Goal: Information Seeking & Learning: Learn about a topic

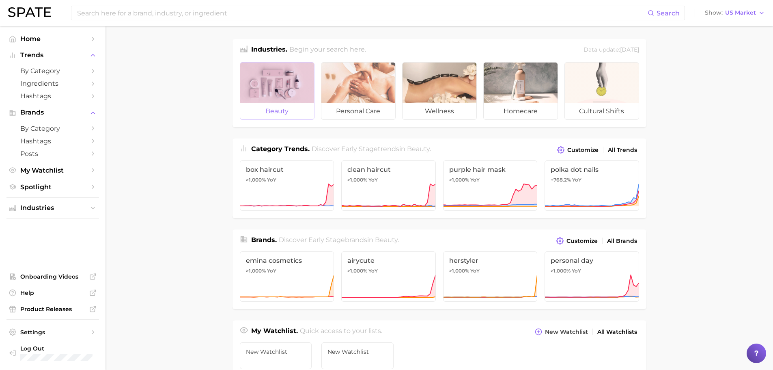
click at [286, 91] on div at bounding box center [277, 82] width 74 height 41
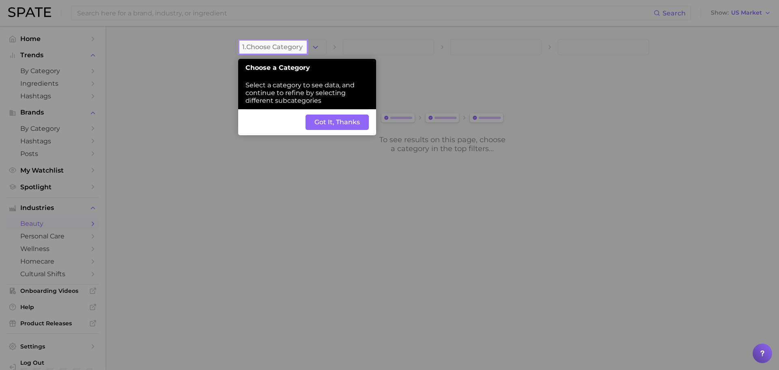
click at [321, 122] on button "Got It, Thanks" at bounding box center [336, 121] width 63 height 15
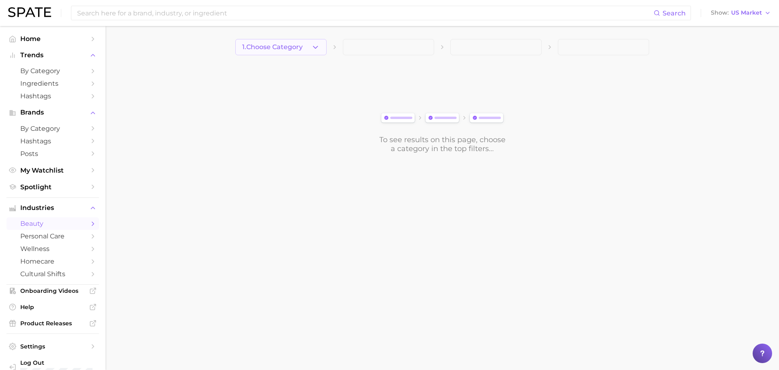
click at [308, 49] on button "1. Choose Category" at bounding box center [280, 47] width 91 height 16
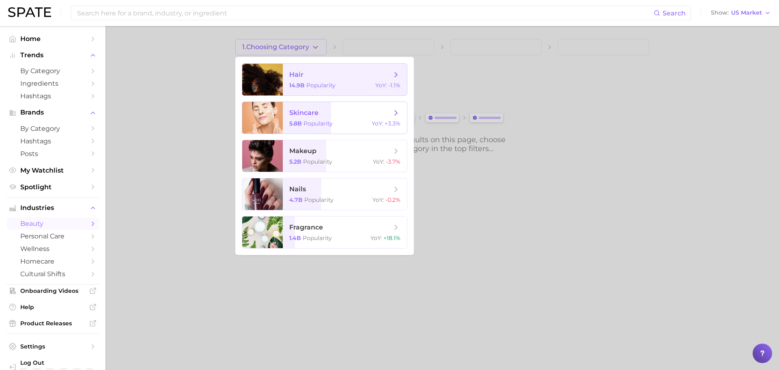
click at [329, 114] on span "skincare" at bounding box center [340, 112] width 102 height 9
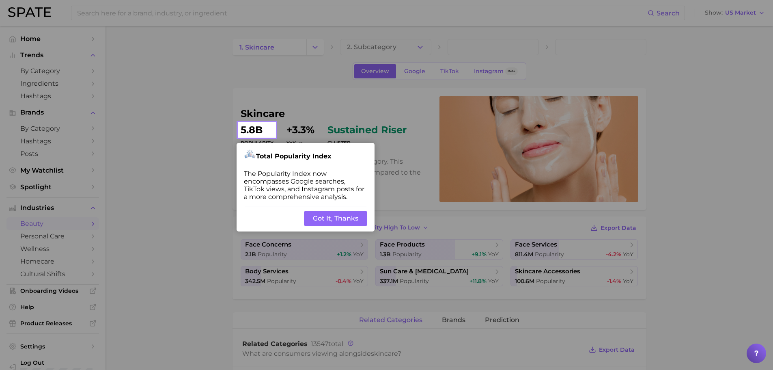
click at [338, 214] on button "Got It, Thanks" at bounding box center [335, 218] width 63 height 15
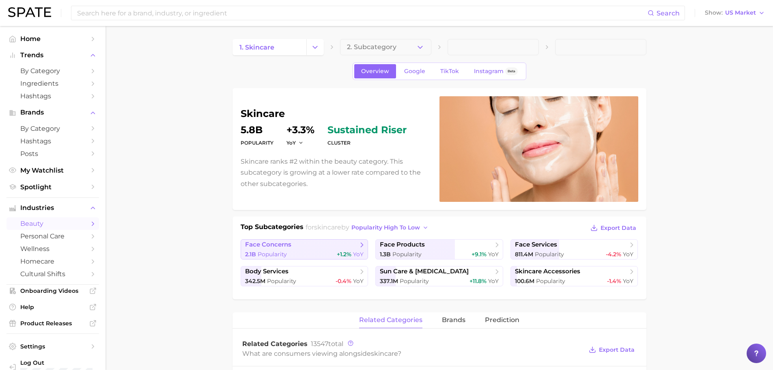
click at [312, 245] on span "face concerns" at bounding box center [301, 245] width 113 height 8
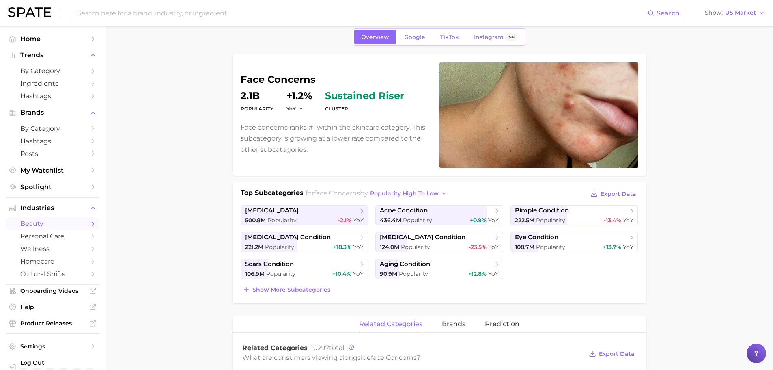
scroll to position [68, 0]
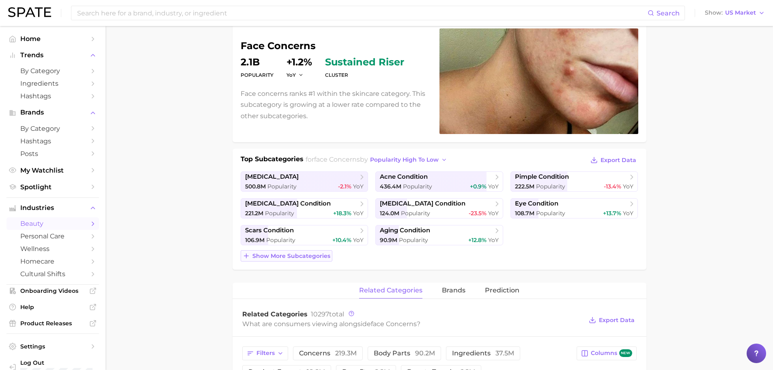
click at [289, 257] on span "Show more subcategories" at bounding box center [291, 255] width 78 height 7
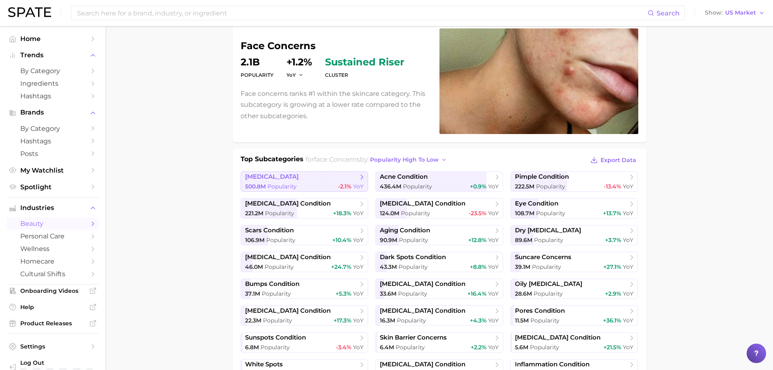
click at [304, 180] on span "[MEDICAL_DATA]" at bounding box center [301, 177] width 113 height 8
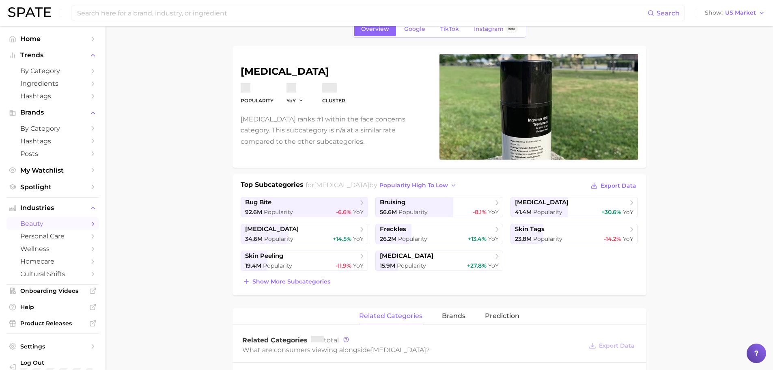
scroll to position [68, 0]
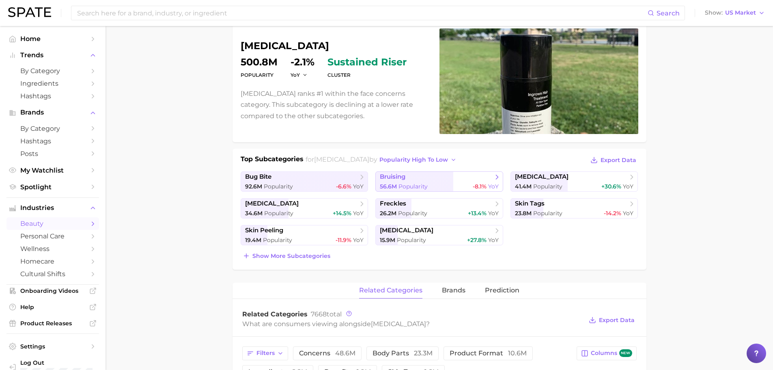
click at [452, 180] on span "bruising" at bounding box center [436, 177] width 113 height 8
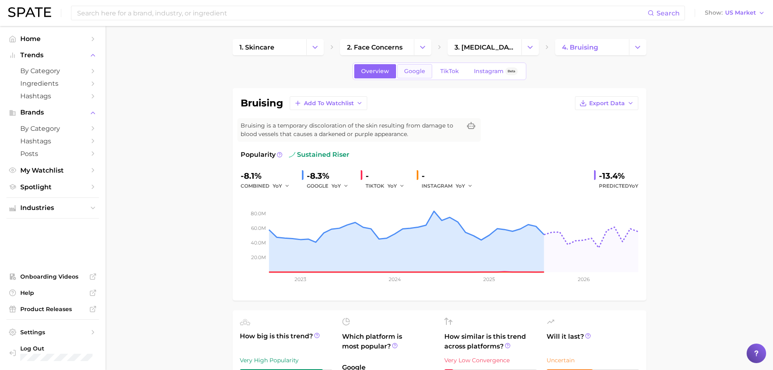
click at [414, 69] on span "Google" at bounding box center [414, 71] width 21 height 7
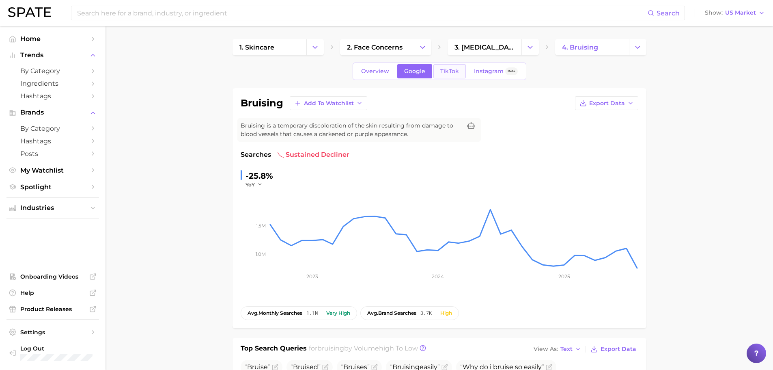
click at [445, 75] on link "TikTok" at bounding box center [449, 71] width 32 height 14
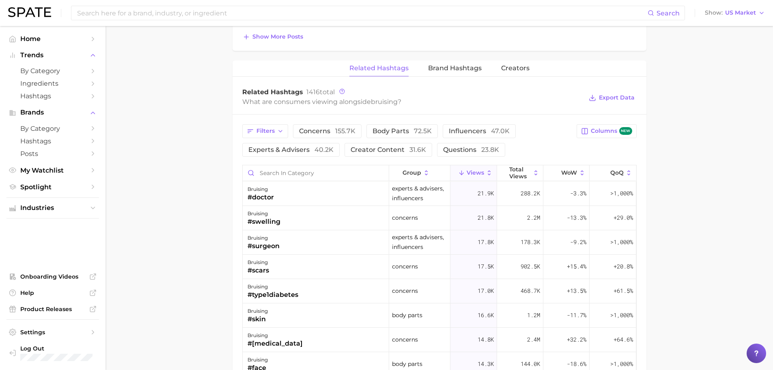
scroll to position [608, 0]
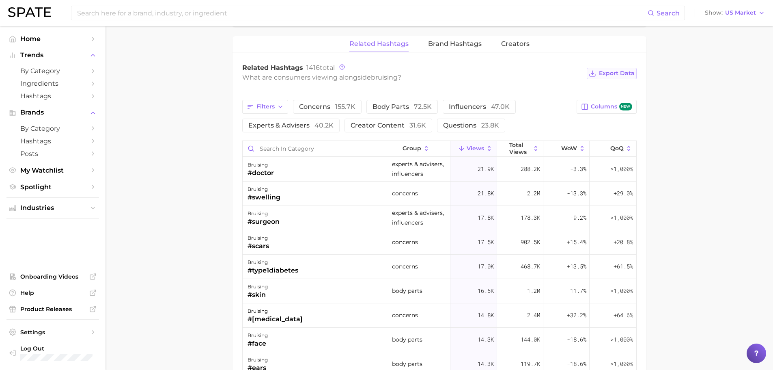
click at [612, 75] on span "Export Data" at bounding box center [617, 73] width 36 height 7
